Goal: Communication & Community: Ask a question

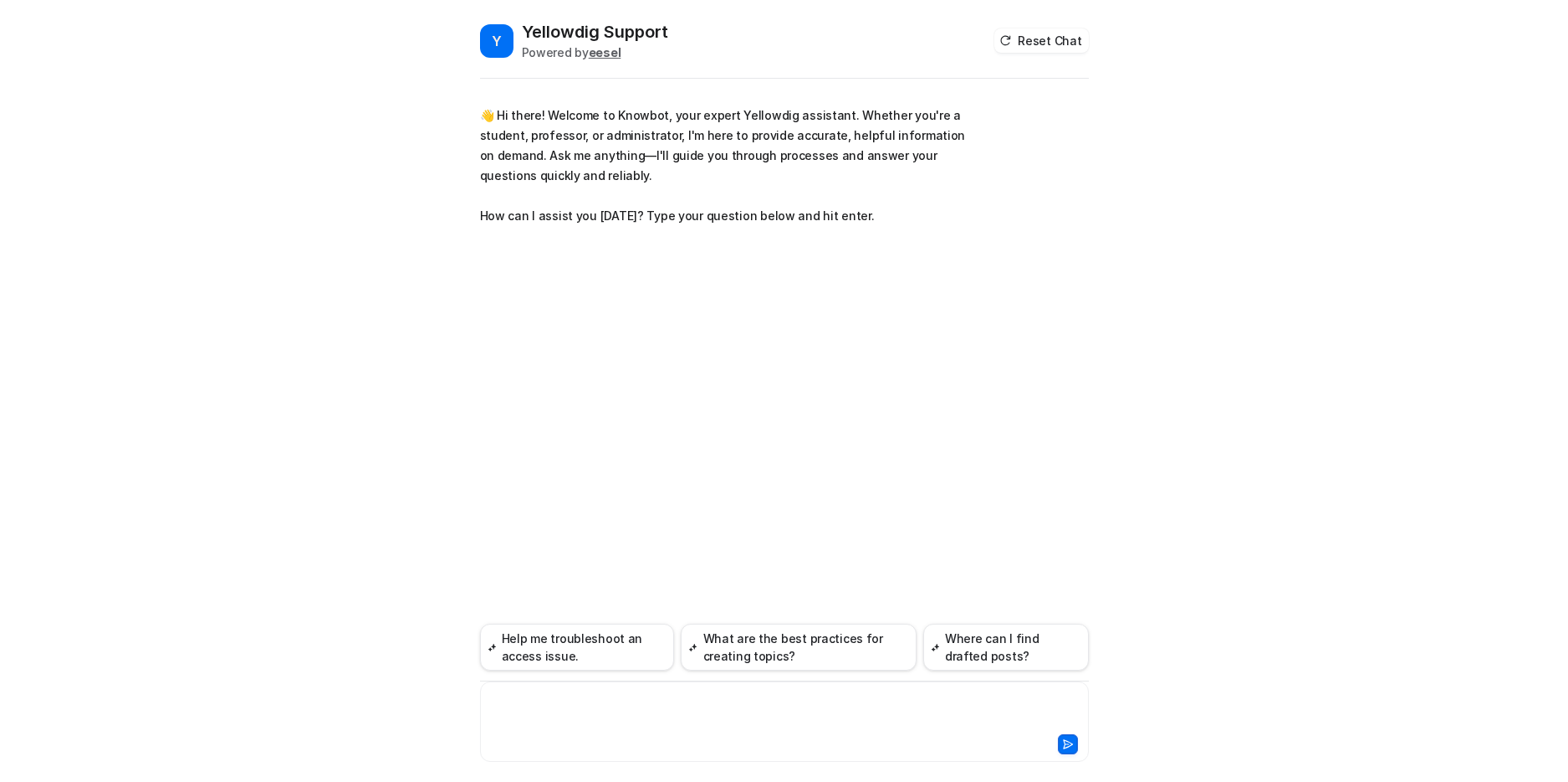
click at [713, 704] on div at bounding box center [784, 711] width 600 height 38
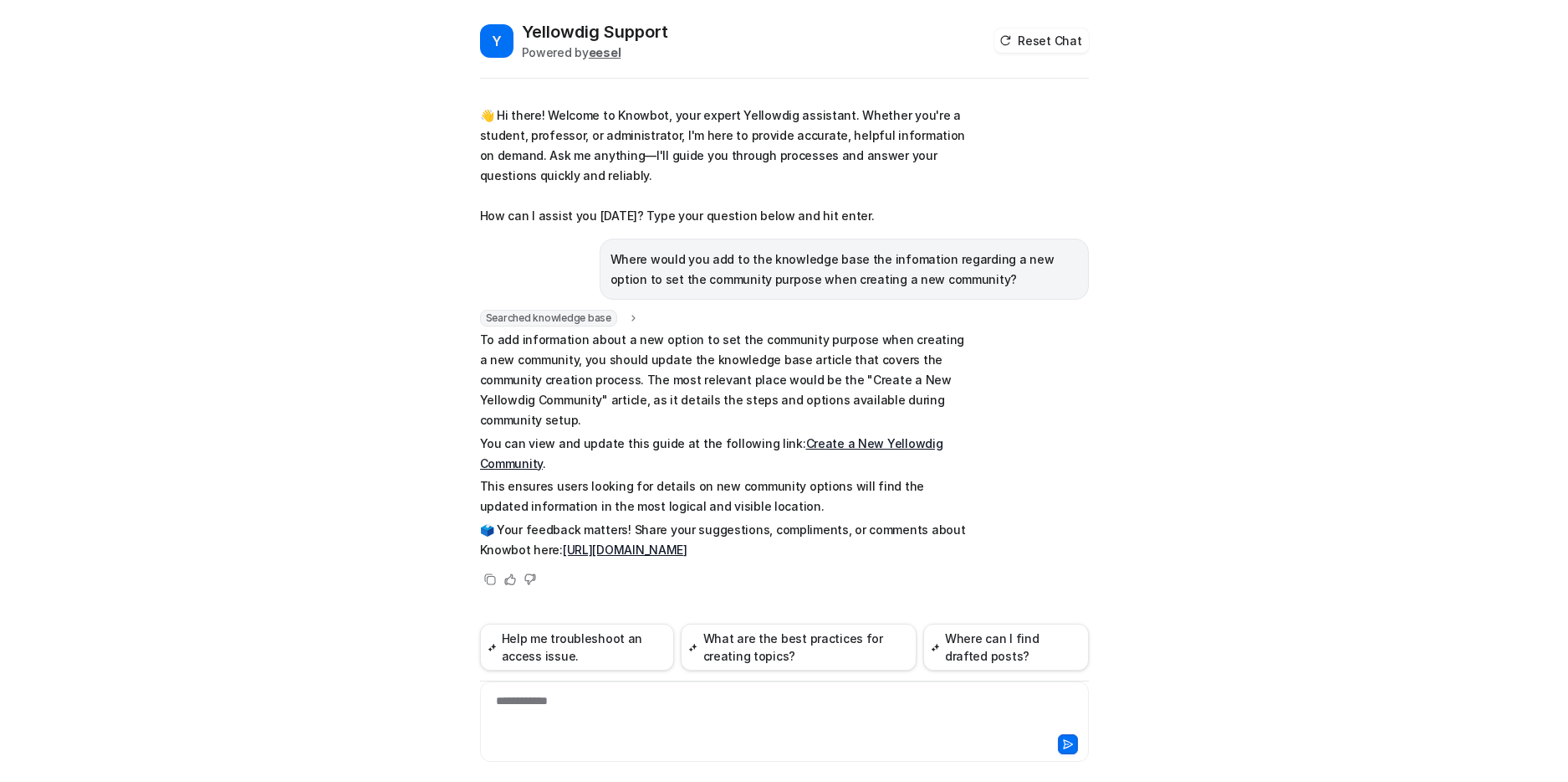
click at [865, 436] on link "Create a New Yellowdig Community" at bounding box center [712, 453] width 463 height 35
